Goal: Task Accomplishment & Management: Complete application form

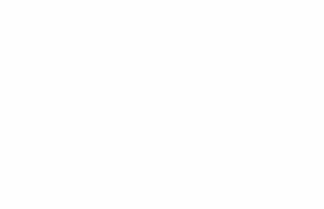
select select "influencer"
select select "DK"
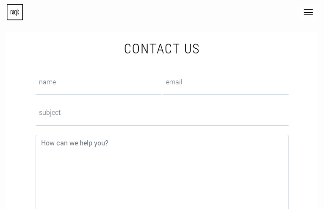
type input "cLnBxdKfMBixxb"
type input "[EMAIL_ADDRESS][DOMAIN_NAME]"
type input "gPmoMAzNo"
type input "vEYhFTcTjhws"
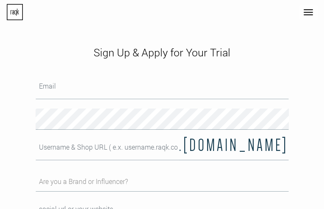
type input "[EMAIL_ADDRESS][DOMAIN_NAME]"
type input "EWPQqTMBvXOWqwPP"
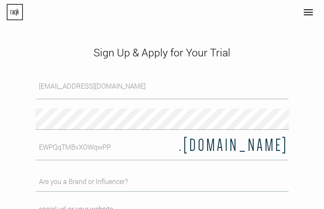
type input "nCfSjxQLviInEhYa"
type input "FnZwRgQY"
select select "designer"
select select "BE"
